Goal: Find specific page/section: Find specific page/section

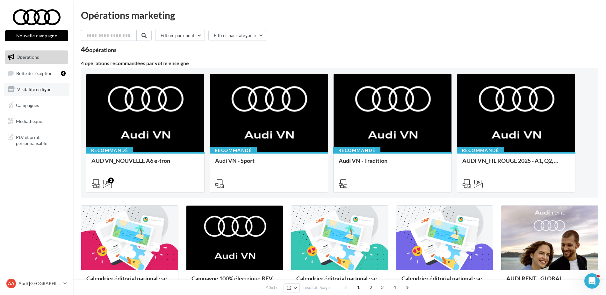
click at [47, 93] on link "Visibilité en ligne" at bounding box center [37, 89] width 66 height 13
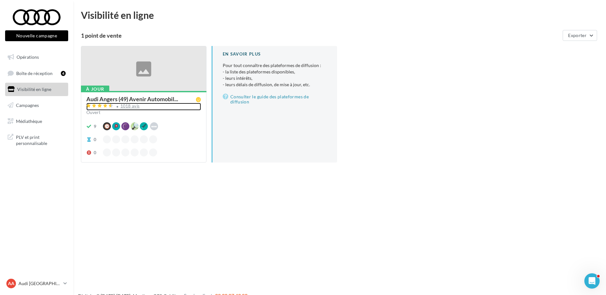
click at [129, 106] on div "1018 avis" at bounding box center [130, 106] width 19 height 4
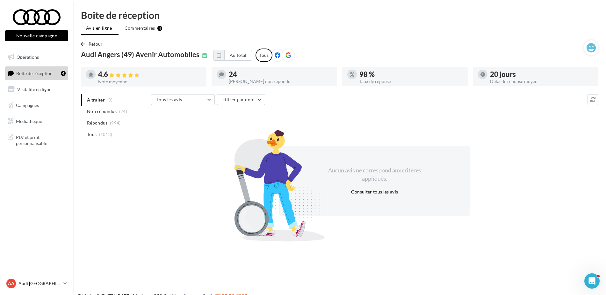
click at [48, 286] on div "AA Audi ANGERS audi-ange-tar" at bounding box center [33, 283] width 55 height 10
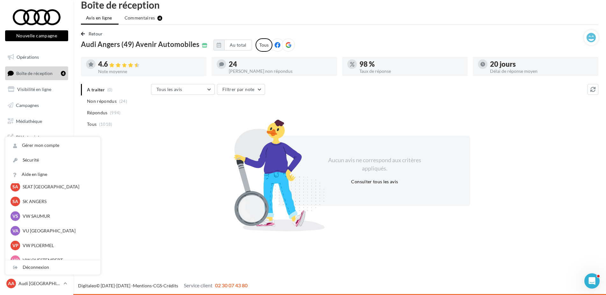
scroll to position [59, 0]
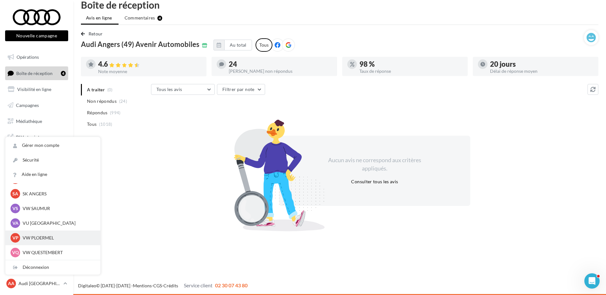
click at [48, 238] on p "VW PLOERMEL" at bounding box center [58, 237] width 70 height 6
